Goal: Complete application form

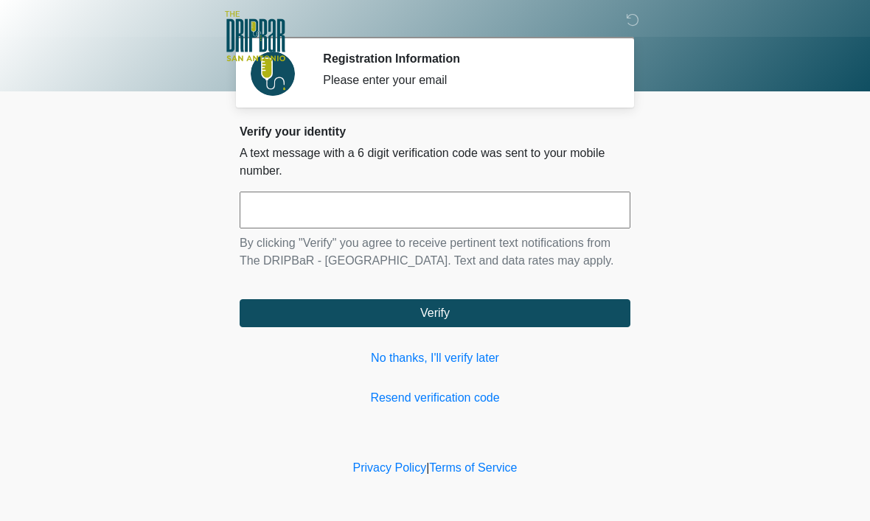
scroll to position [1, 0]
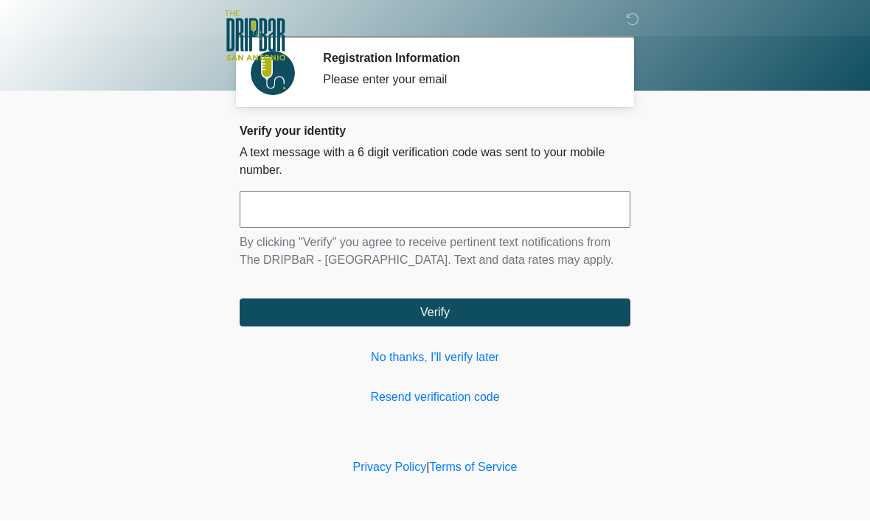
click at [471, 367] on link "No thanks, I'll verify later" at bounding box center [435, 358] width 391 height 18
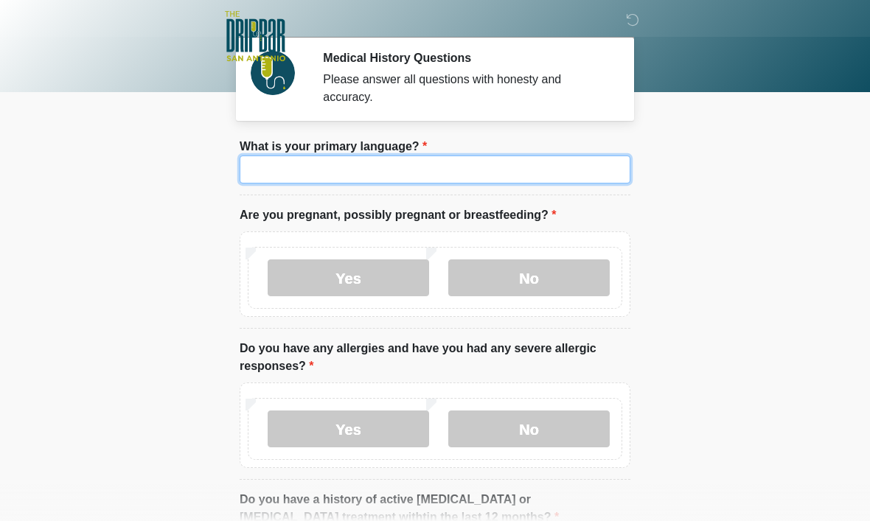
click at [610, 173] on input "What is your primary language?" at bounding box center [435, 170] width 391 height 28
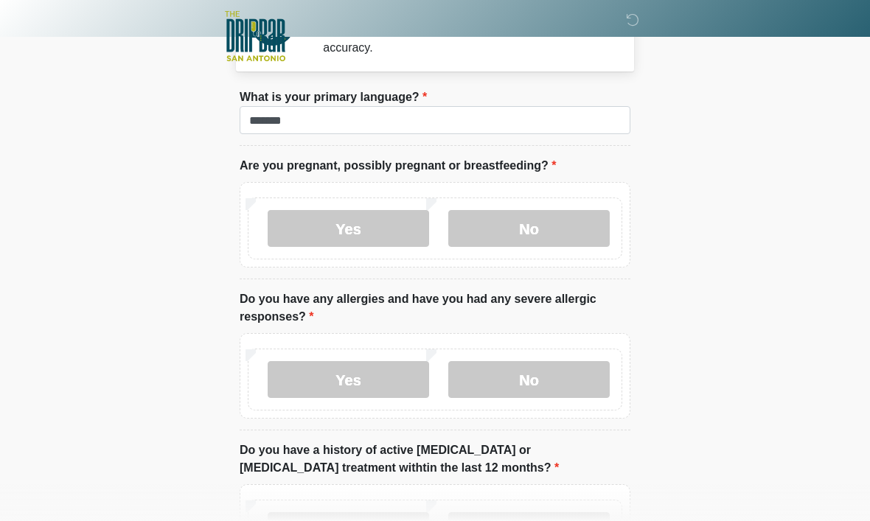
scroll to position [49, 0]
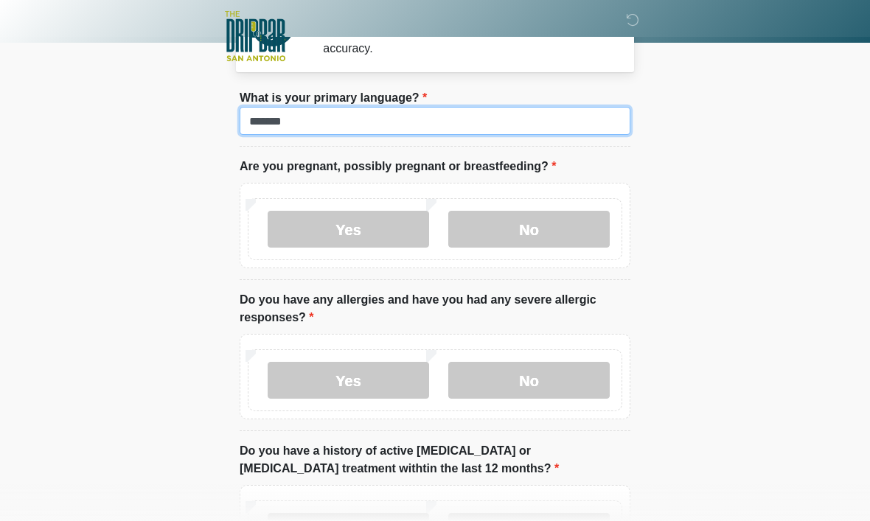
type input "*******"
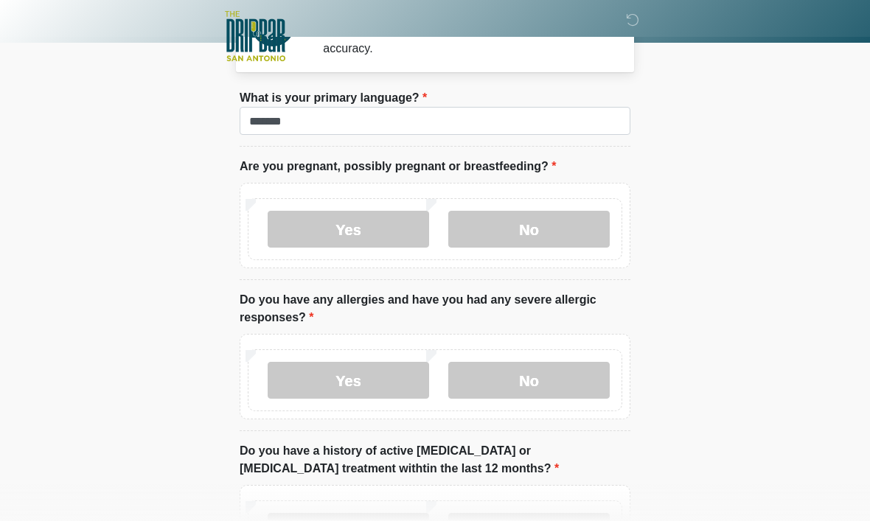
click at [555, 230] on label "No" at bounding box center [528, 229] width 161 height 37
click at [538, 385] on label "No" at bounding box center [528, 380] width 161 height 37
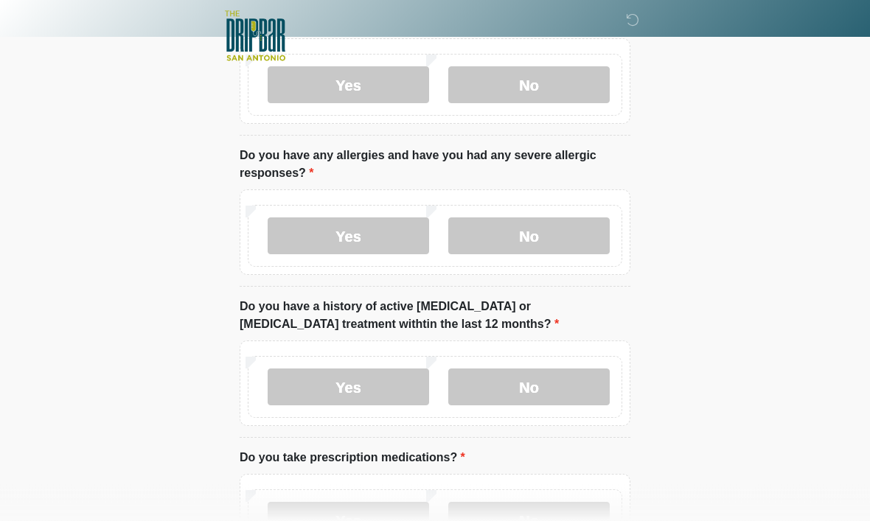
click at [559, 375] on label "No" at bounding box center [528, 387] width 161 height 37
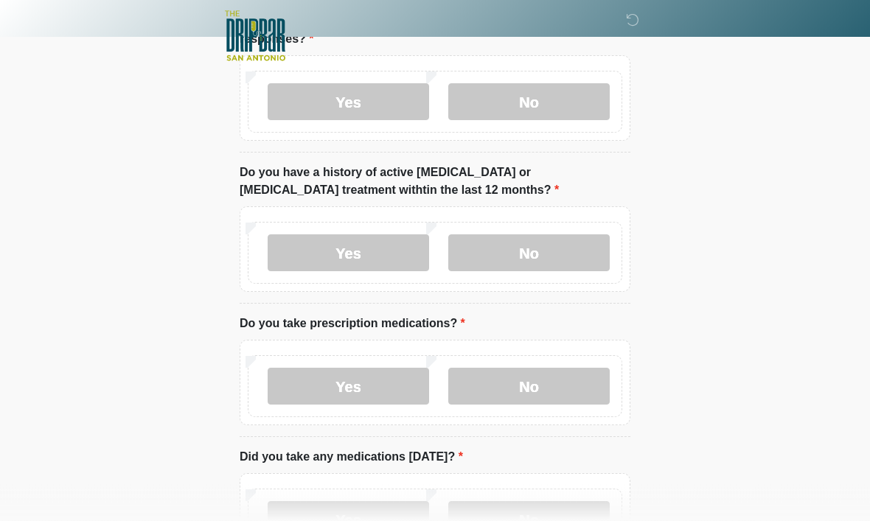
scroll to position [334, 0]
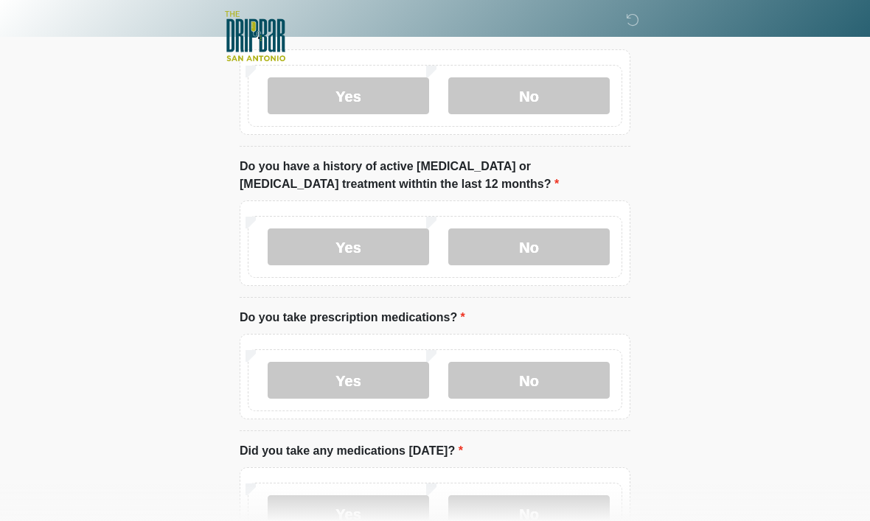
click at [369, 371] on label "Yes" at bounding box center [348, 380] width 161 height 37
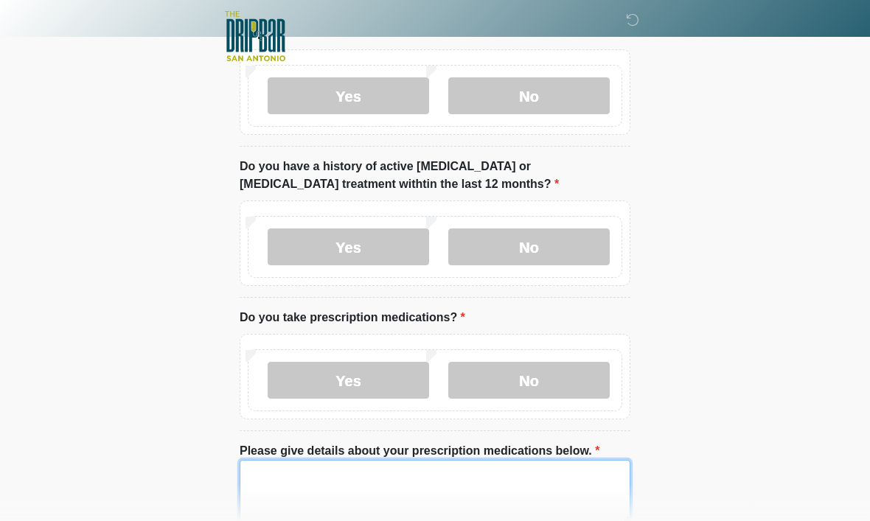
click at [419, 484] on textarea "Please give details about your prescription medications below." at bounding box center [435, 491] width 391 height 63
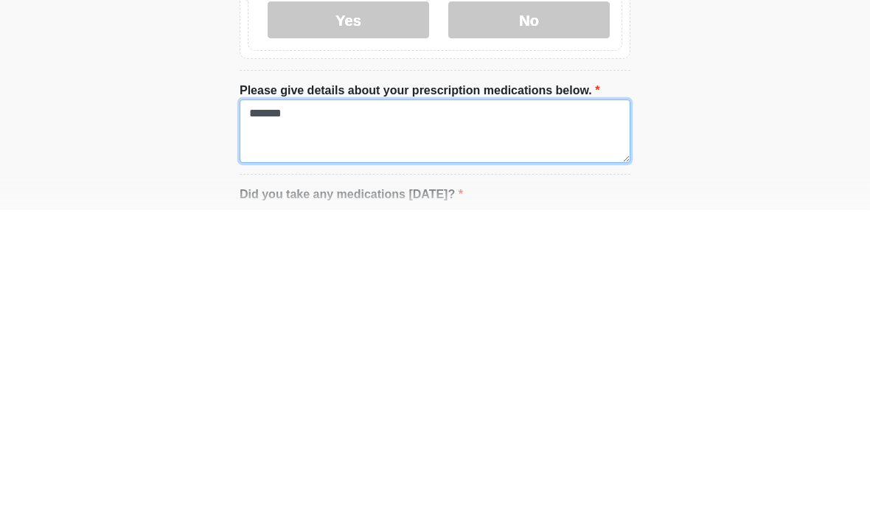
click at [335, 411] on textarea "******" at bounding box center [435, 442] width 391 height 63
type textarea "*"
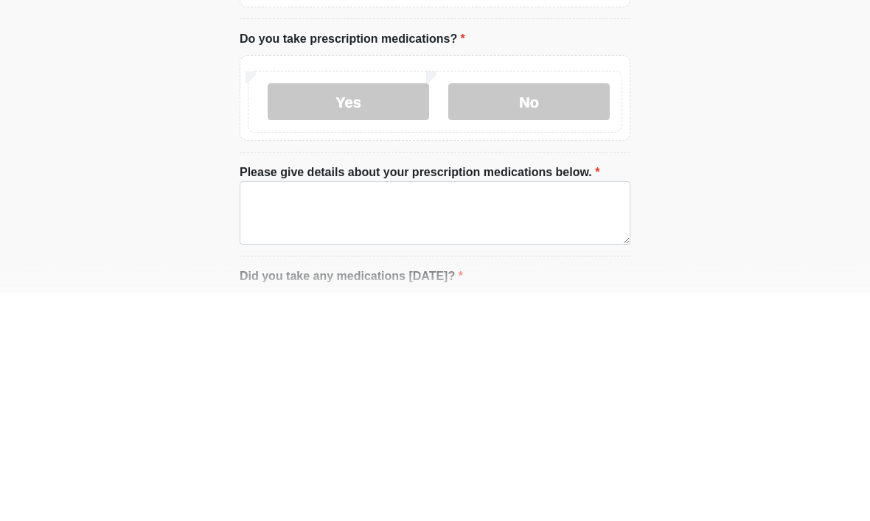
click at [548, 313] on label "No" at bounding box center [528, 331] width 161 height 37
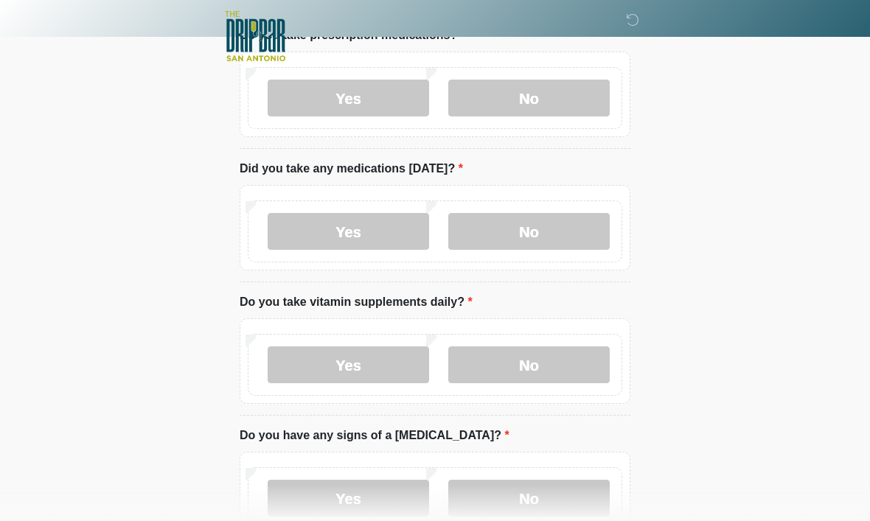
scroll to position [612, 0]
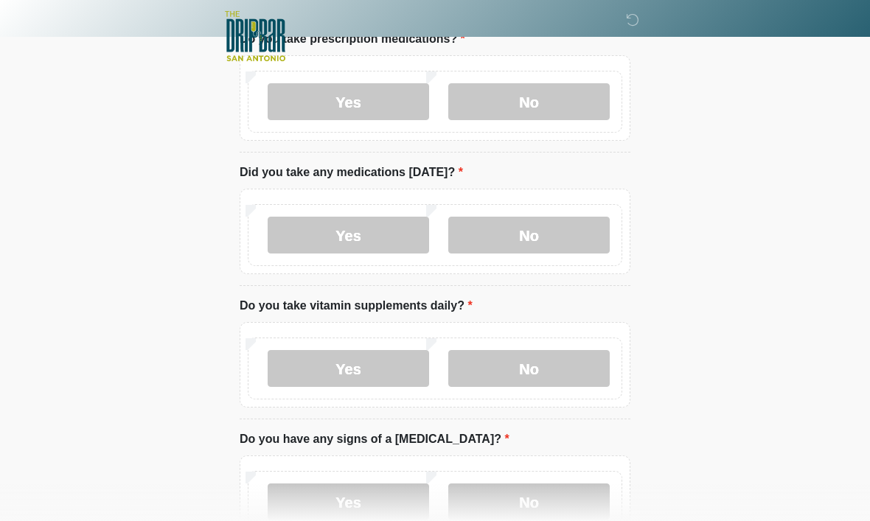
click at [547, 242] on label "No" at bounding box center [528, 235] width 161 height 37
click at [543, 371] on label "No" at bounding box center [528, 368] width 161 height 37
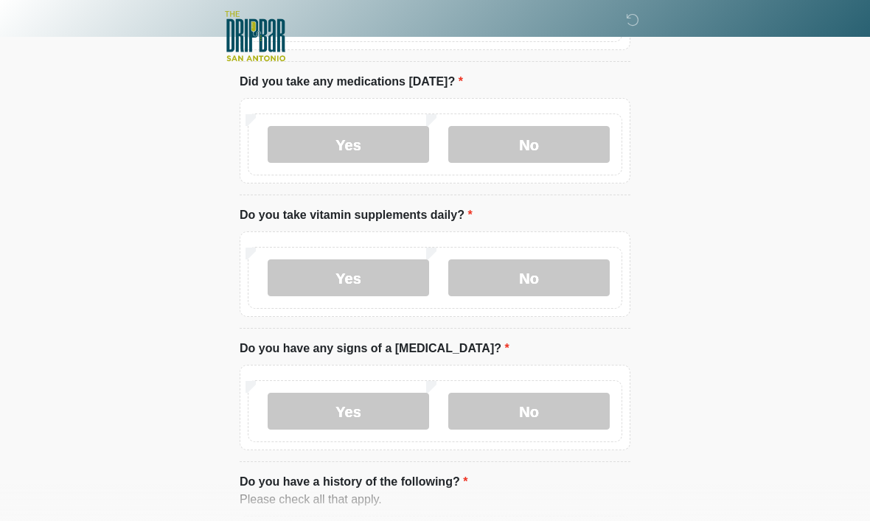
scroll to position [708, 0]
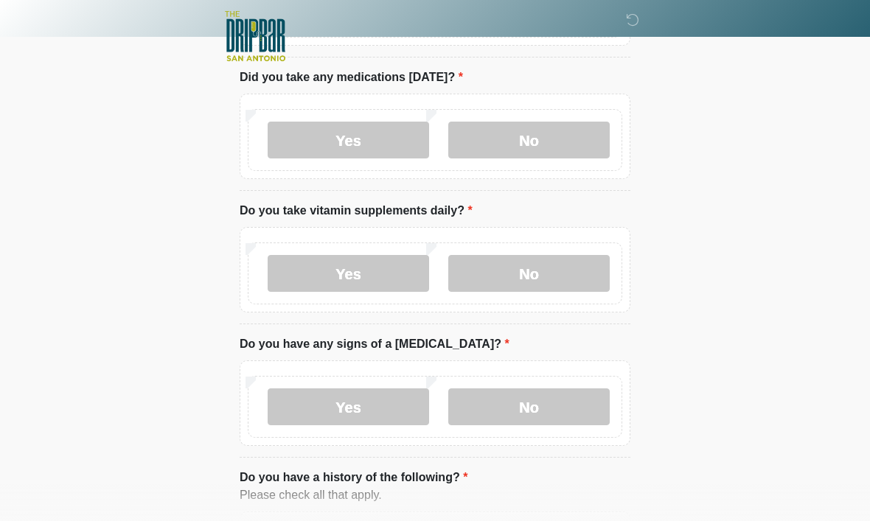
click at [542, 411] on label "No" at bounding box center [528, 406] width 161 height 37
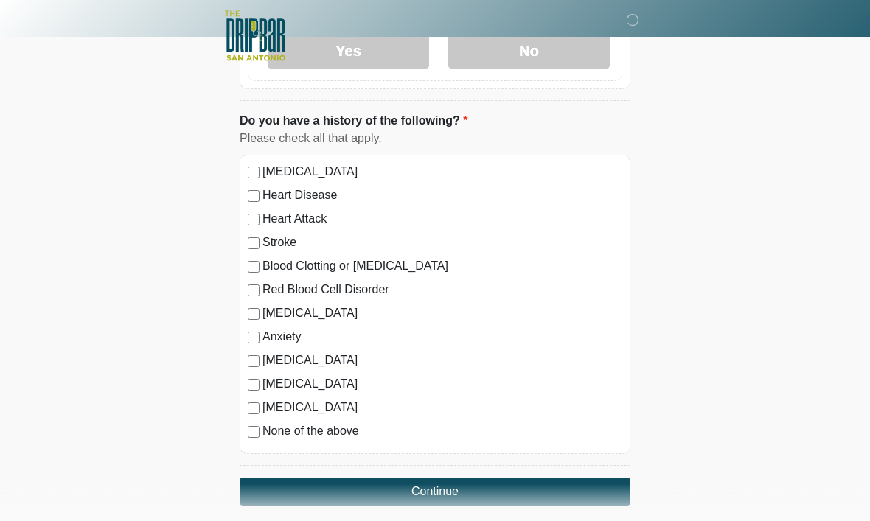
scroll to position [1076, 0]
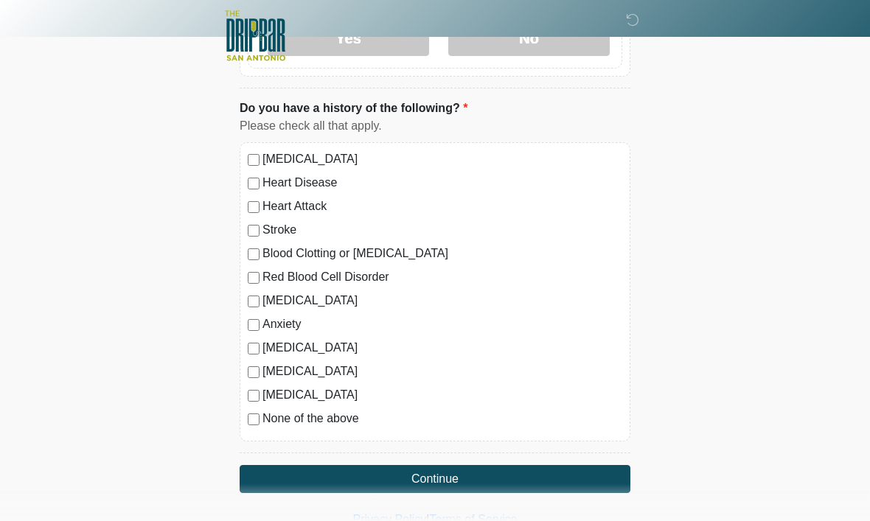
click at [445, 475] on button "Continue" at bounding box center [435, 480] width 391 height 28
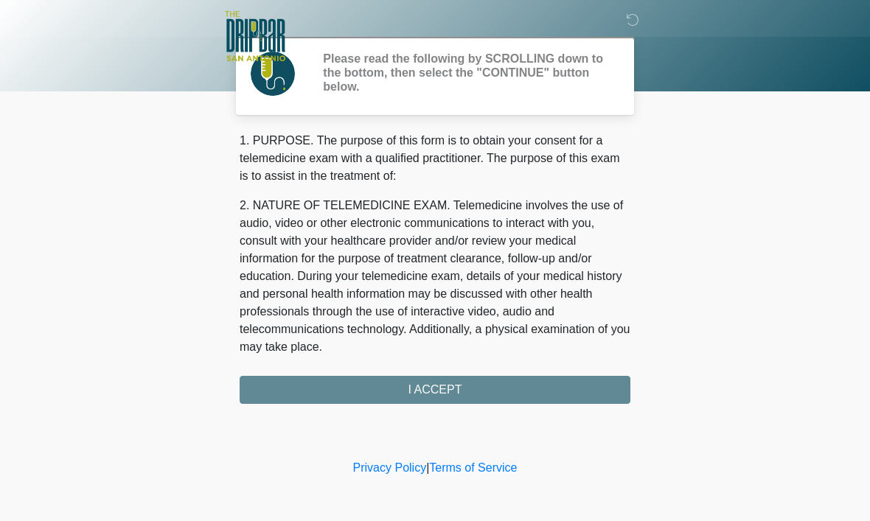
scroll to position [0, 0]
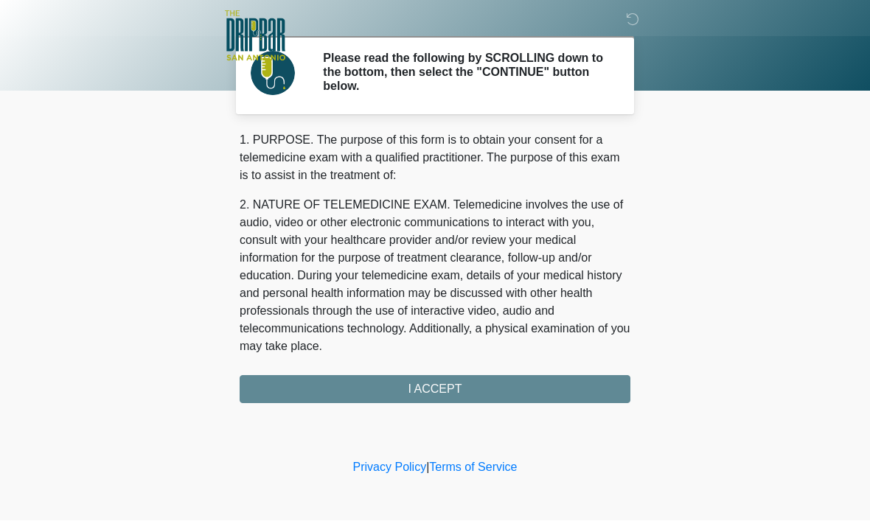
click at [447, 386] on div "1. PURPOSE. The purpose of this form is to obtain your consent for a telemedici…" at bounding box center [435, 268] width 391 height 272
click at [436, 394] on div "1. PURPOSE. The purpose of this form is to obtain your consent for a telemedici…" at bounding box center [435, 268] width 391 height 272
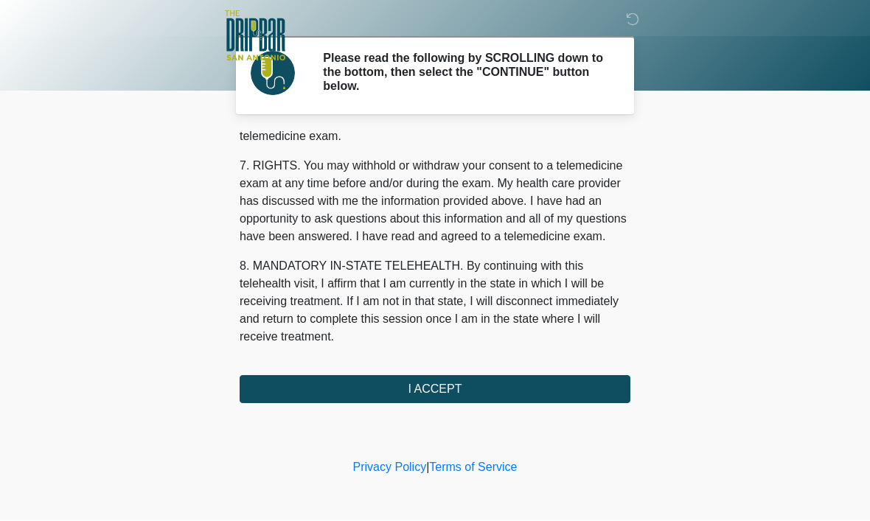
scroll to position [664, 0]
click at [460, 397] on button "I ACCEPT" at bounding box center [435, 390] width 391 height 28
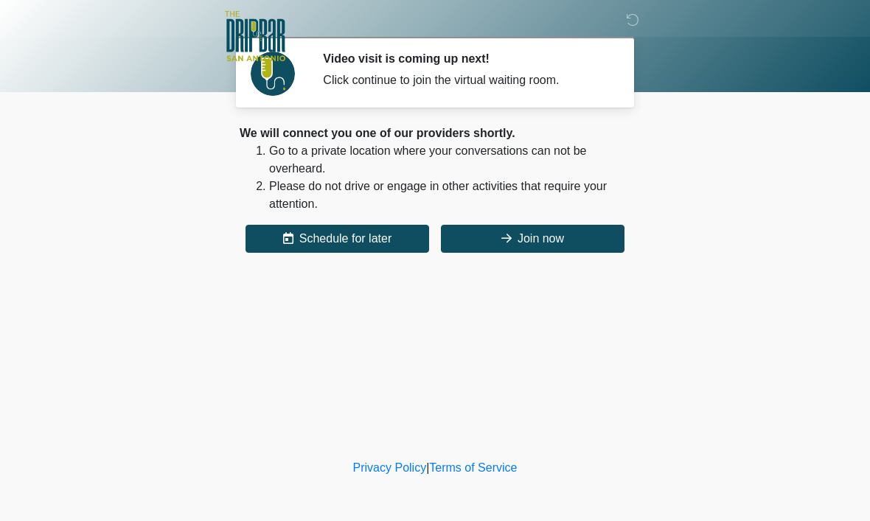
click at [562, 240] on button "Join now" at bounding box center [533, 239] width 184 height 28
